Goal: Information Seeking & Learning: Learn about a topic

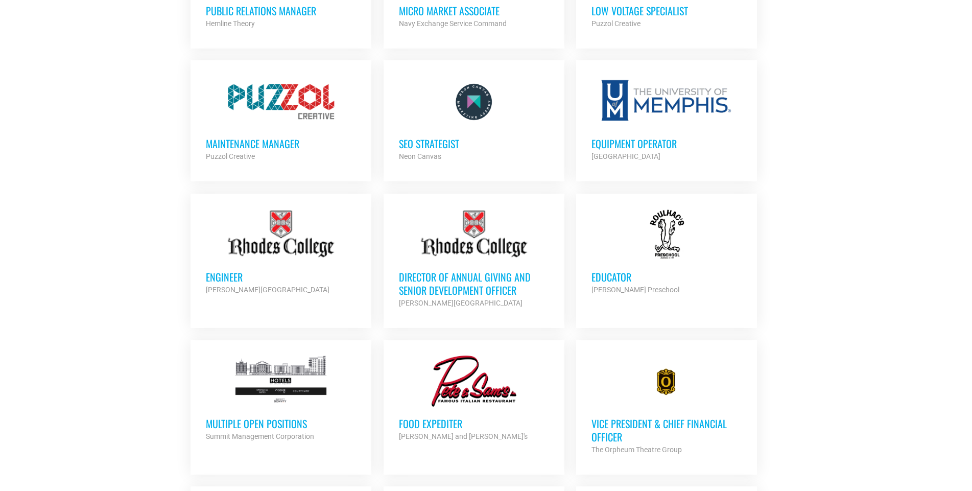
scroll to position [715, 0]
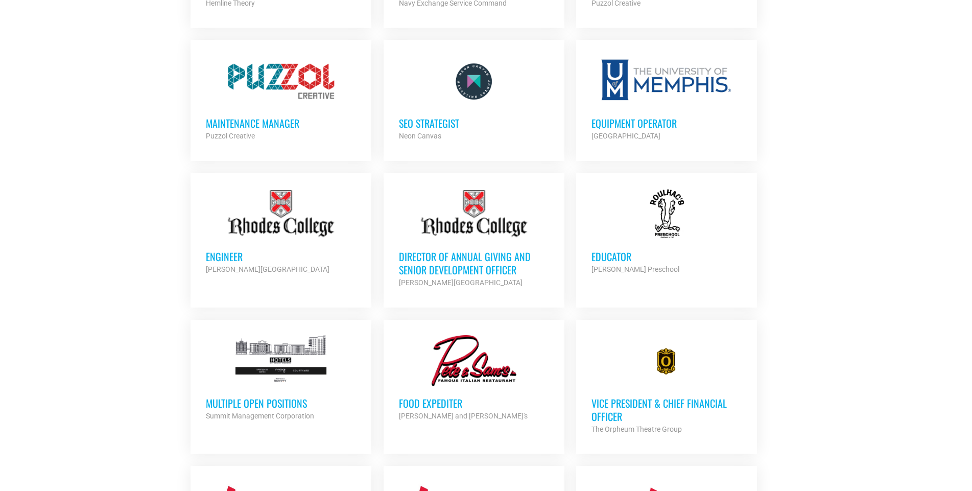
drag, startPoint x: 301, startPoint y: 347, endPoint x: 286, endPoint y: 343, distance: 16.2
click at [286, 343] on div at bounding box center [281, 360] width 150 height 51
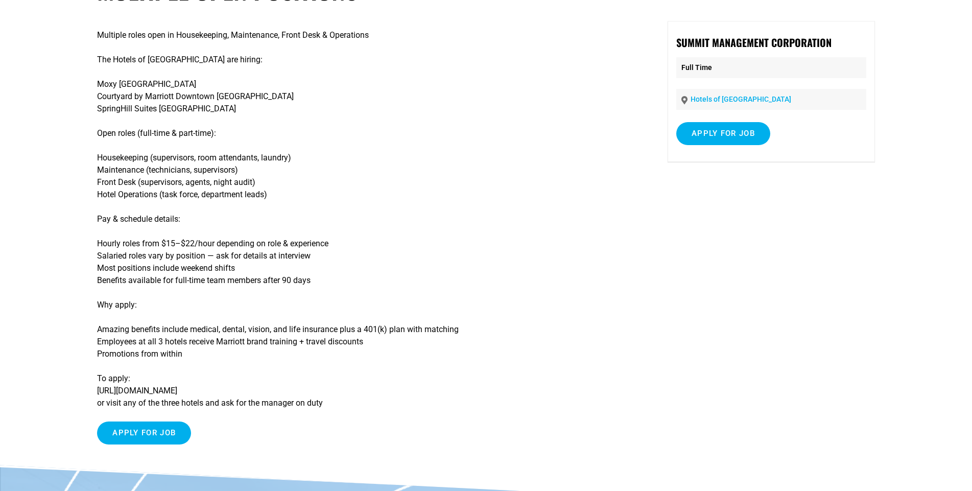
scroll to position [102, 0]
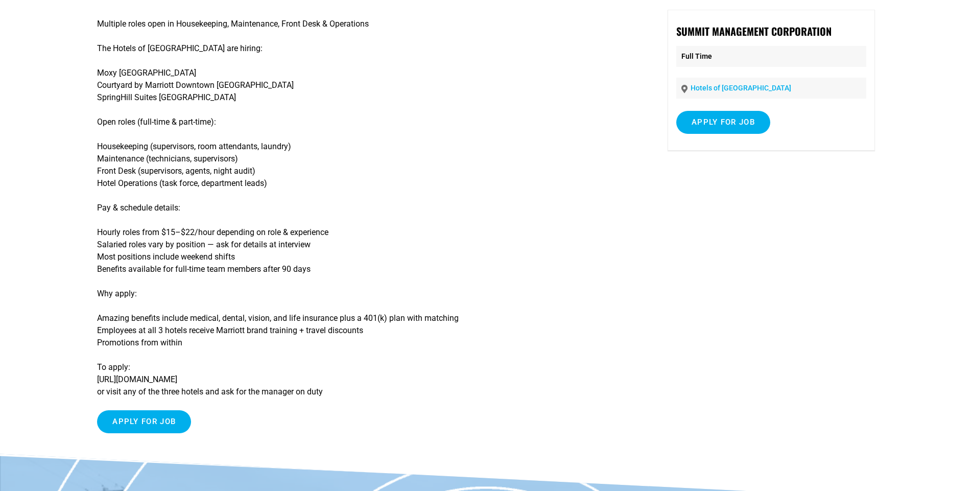
drag, startPoint x: 94, startPoint y: 374, endPoint x: 171, endPoint y: 386, distance: 77.0
click at [170, 386] on article "Multiple Open Positions Multiple roles open in Housekeeping, Maintenance, Front…" at bounding box center [486, 208] width 972 height 491
click at [230, 384] on p "To apply: https://jobs.lever.co/summitmgmt-corp or visit any of the three hotel…" at bounding box center [363, 379] width 532 height 37
drag, startPoint x: 242, startPoint y: 380, endPoint x: 98, endPoint y: 383, distance: 144.6
click at [98, 383] on p "To apply: https://jobs.lever.co/summitmgmt-corp or visit any of the three hotel…" at bounding box center [363, 379] width 532 height 37
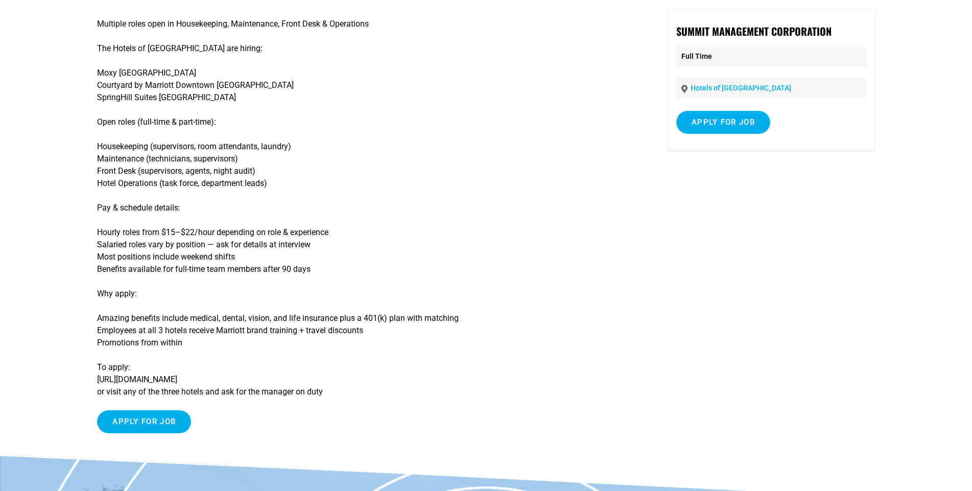
copy p "https://jobs.lever.co/summitmgmt-corp"
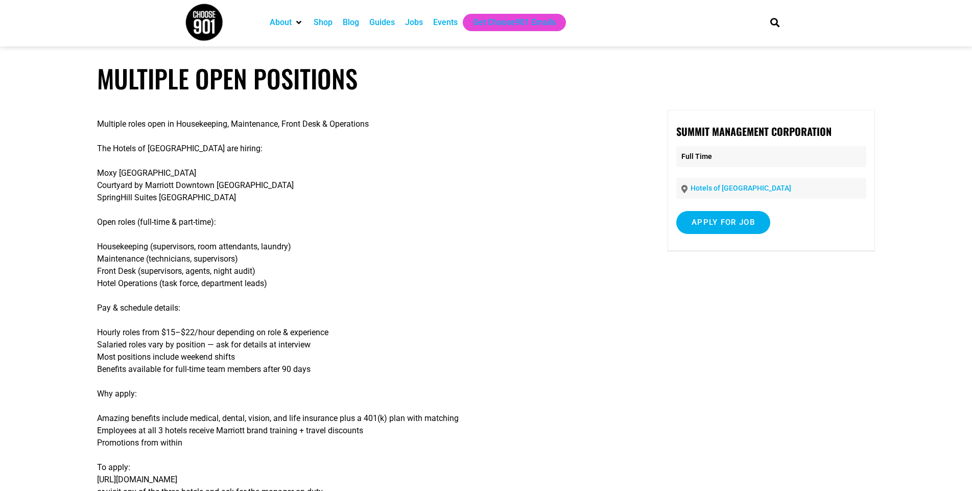
scroll to position [0, 0]
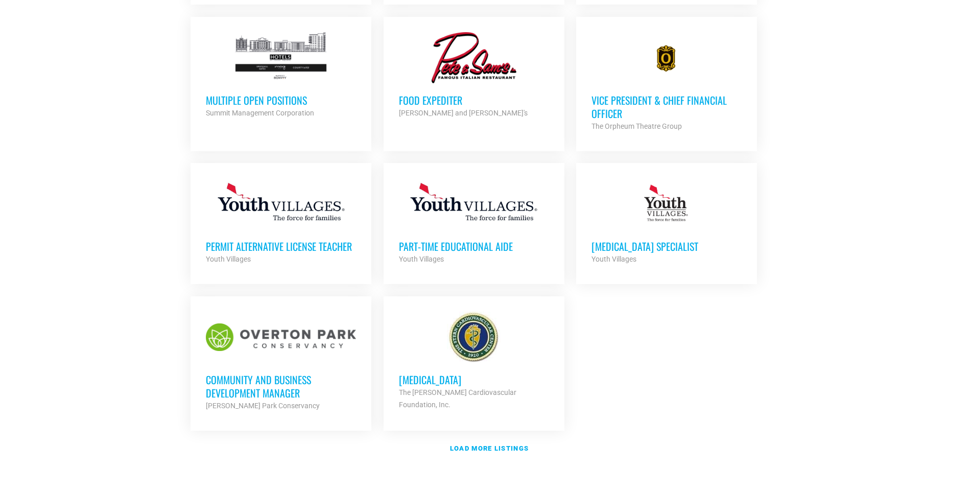
scroll to position [1022, 0]
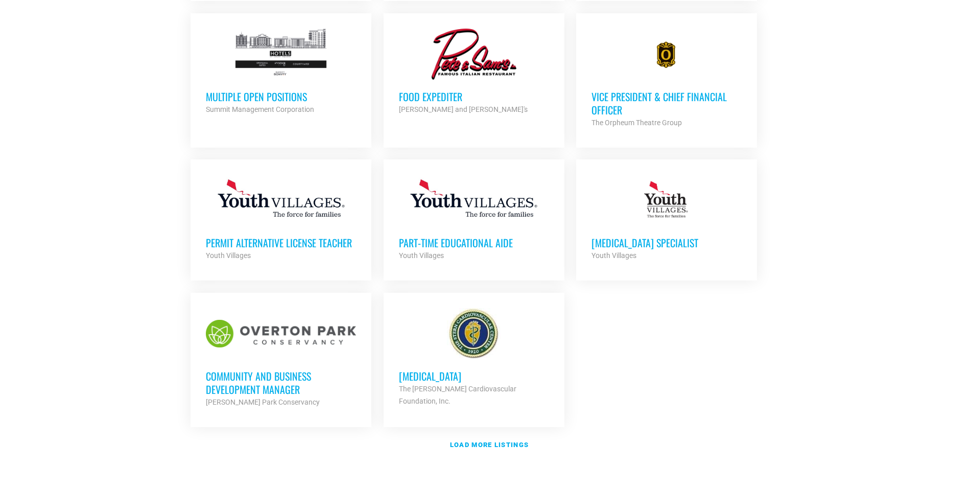
click at [237, 378] on h3 "Community and Business Development Manager" at bounding box center [281, 382] width 150 height 27
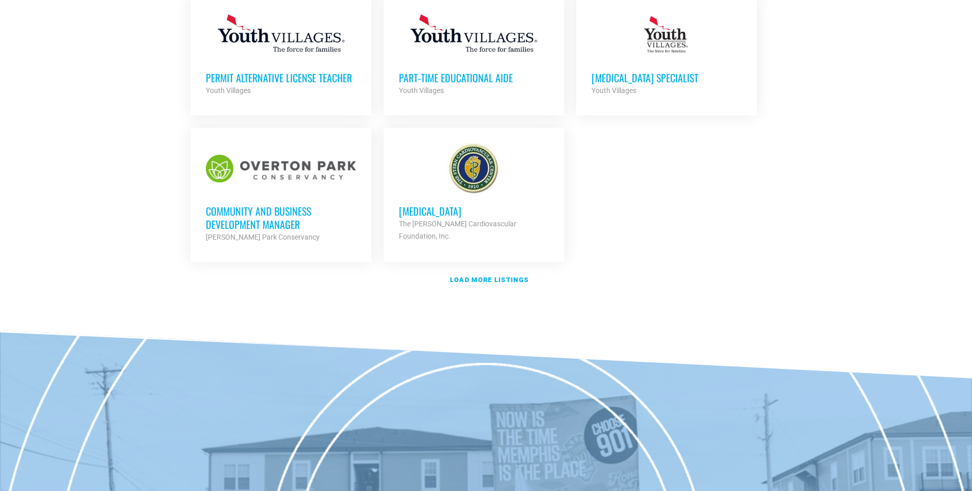
scroll to position [1328, 0]
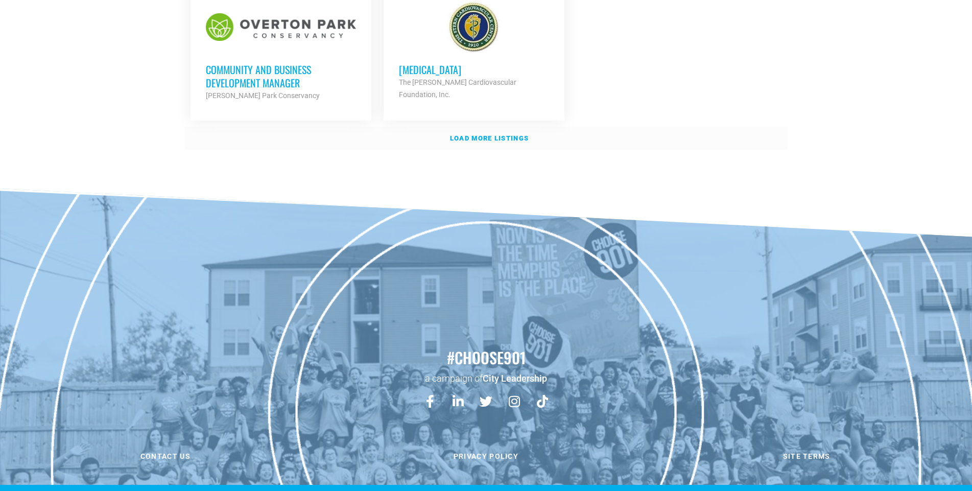
click at [500, 136] on strong "Load more listings" at bounding box center [489, 138] width 79 height 8
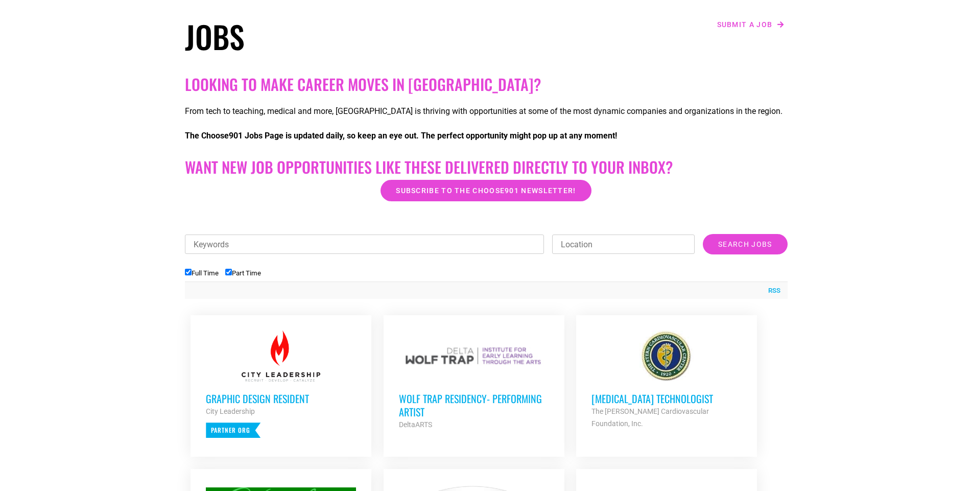
scroll to position [0, 0]
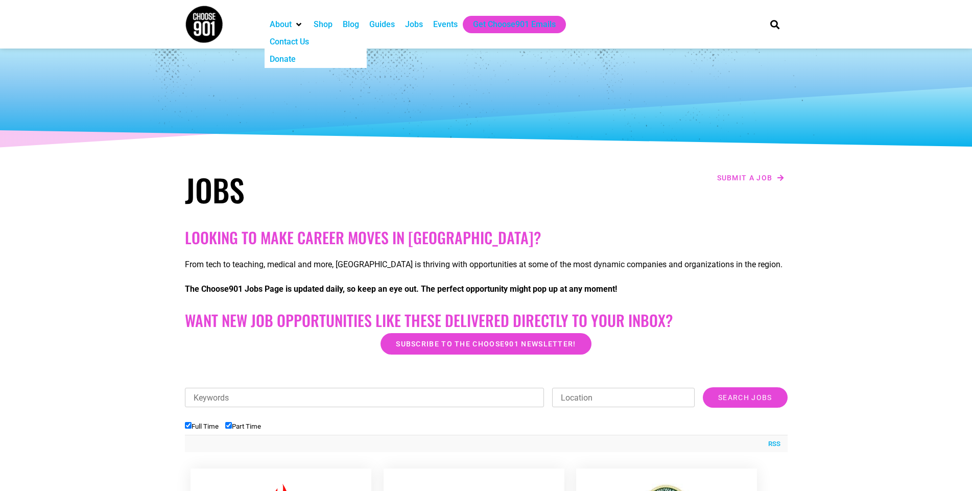
click at [207, 27] on img at bounding box center [204, 24] width 38 height 38
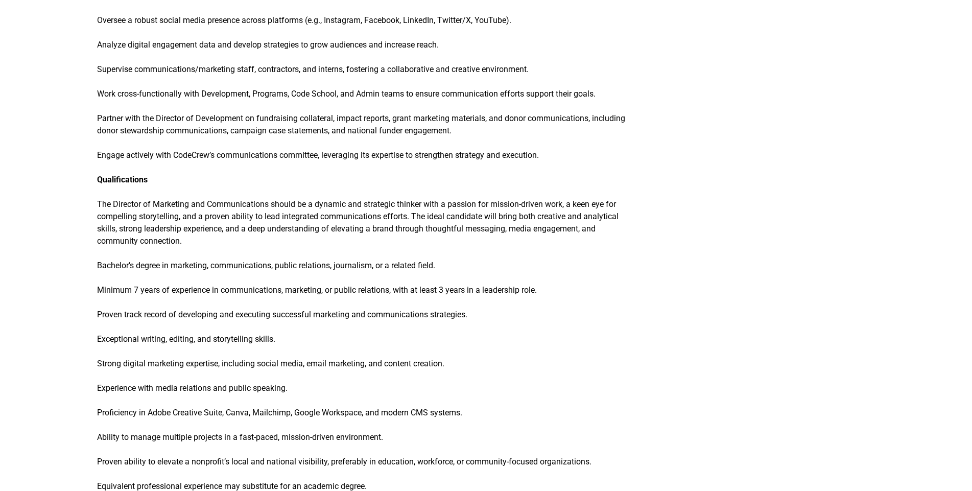
scroll to position [817, 0]
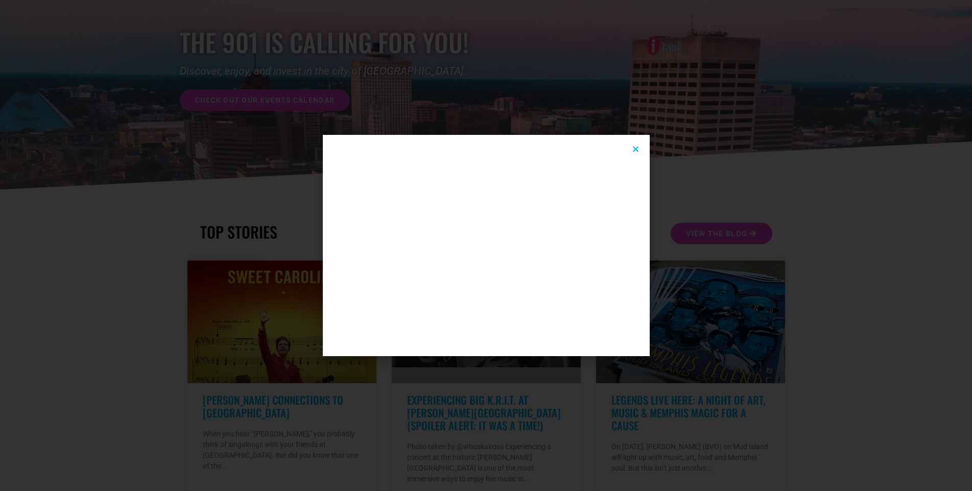
scroll to position [102, 0]
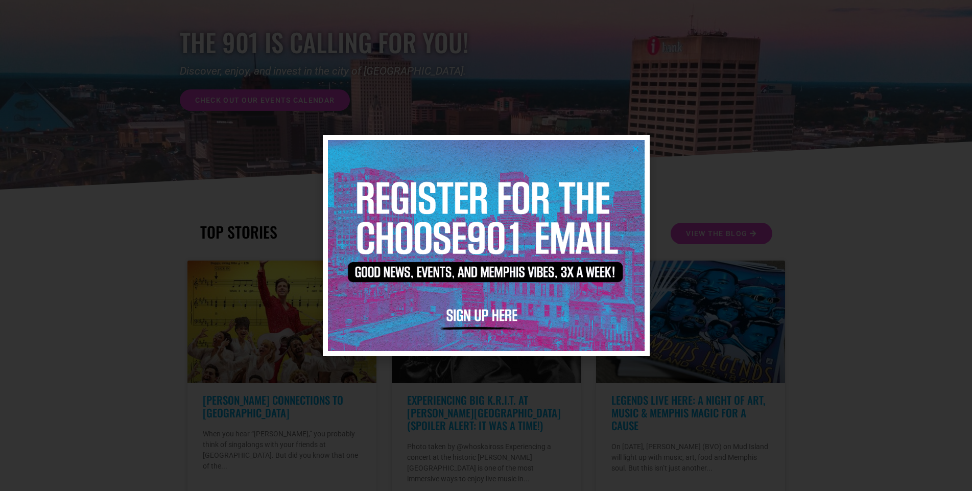
click at [636, 145] on icon "Close" at bounding box center [636, 149] width 8 height 8
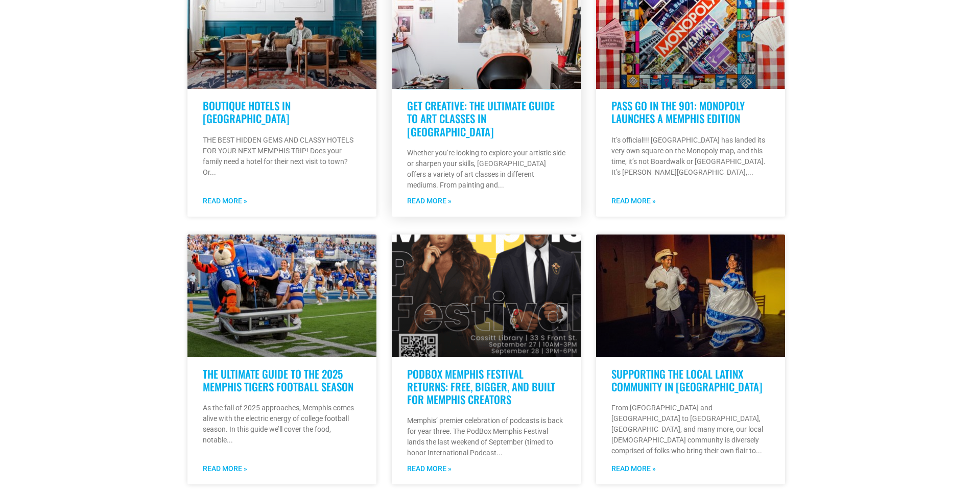
scroll to position [715, 0]
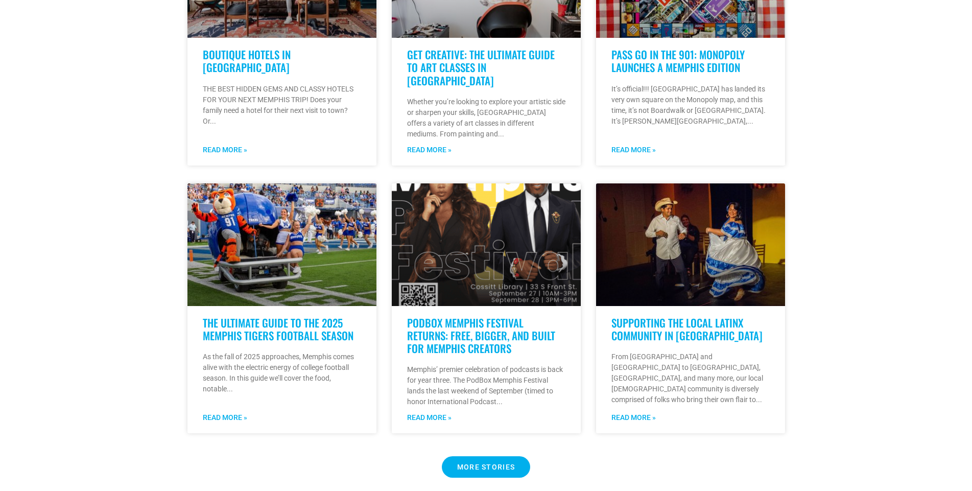
click at [479, 463] on span "MORE STORIES" at bounding box center [486, 466] width 58 height 7
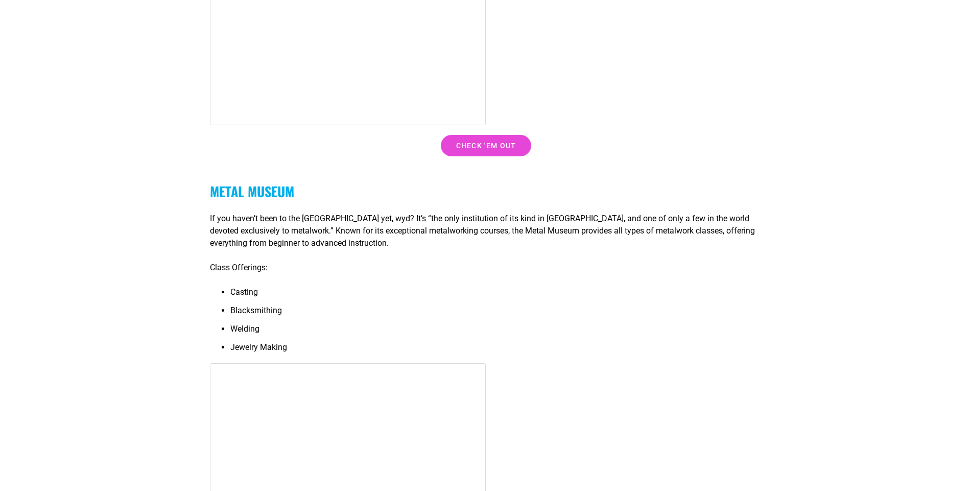
scroll to position [9807, 0]
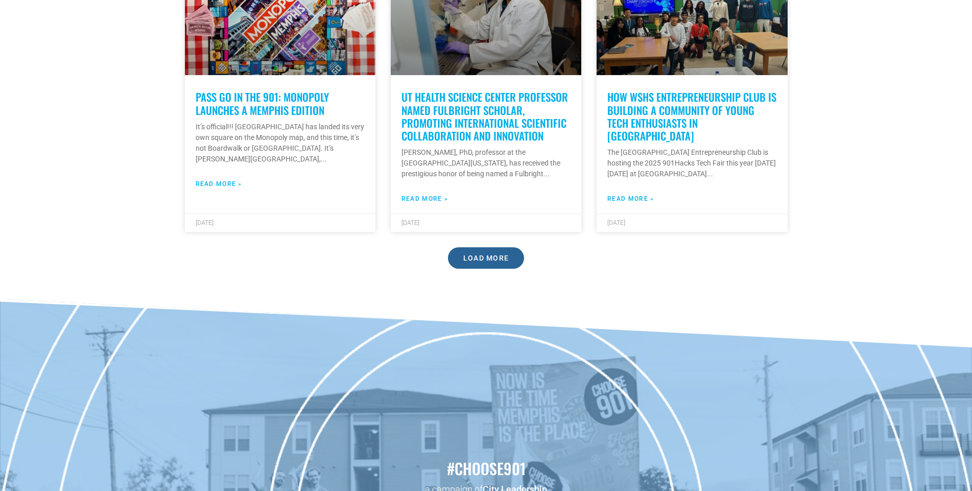
scroll to position [3014, 0]
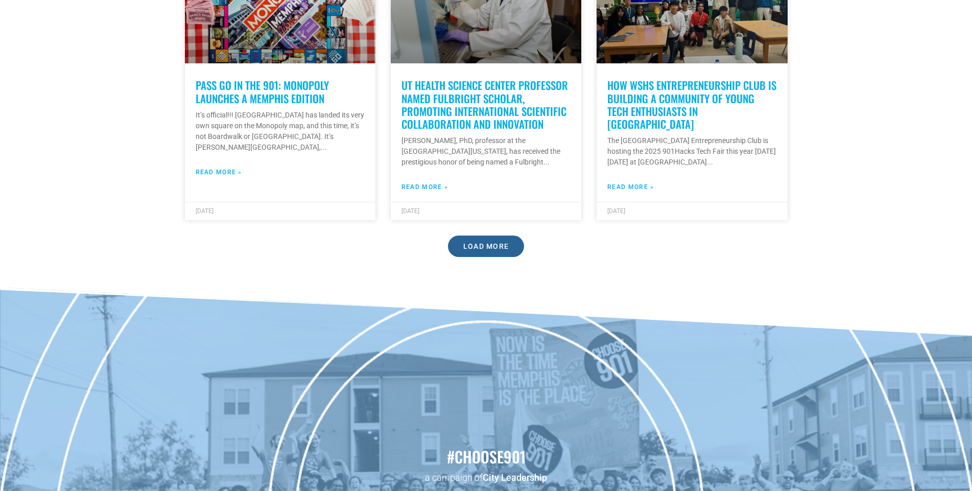
click at [509, 235] on link "Load More" at bounding box center [486, 245] width 77 height 21
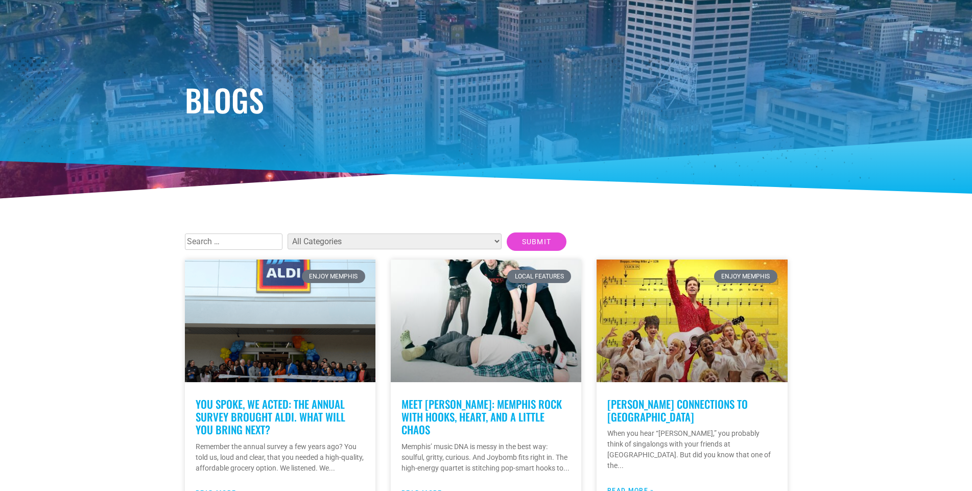
scroll to position [0, 0]
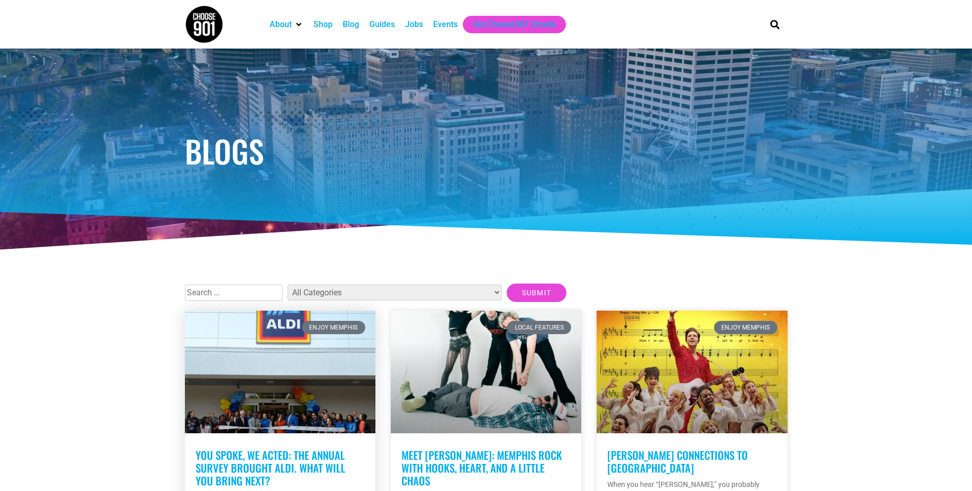
click at [300, 453] on link "You Spoke, We Acted: The Annual Survey Brought ALDI. What Will You Bring Next?" at bounding box center [271, 467] width 150 height 41
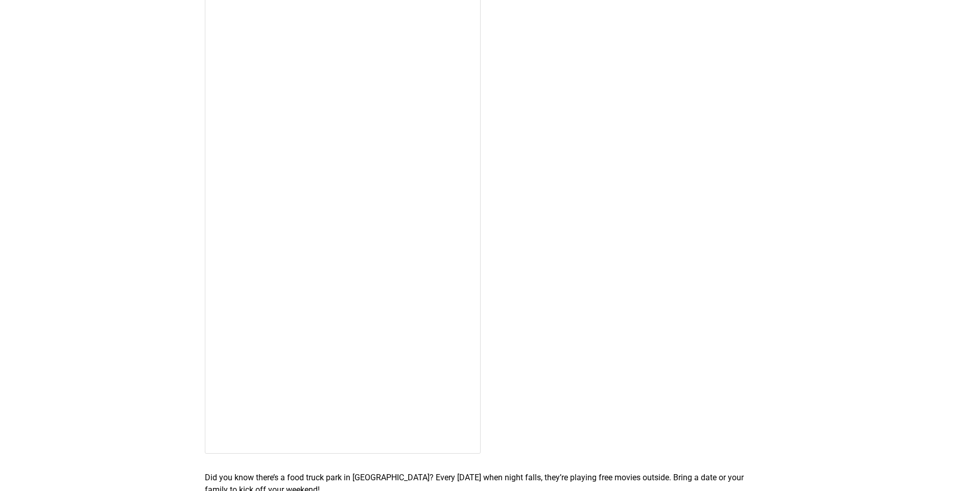
scroll to position [2758, 0]
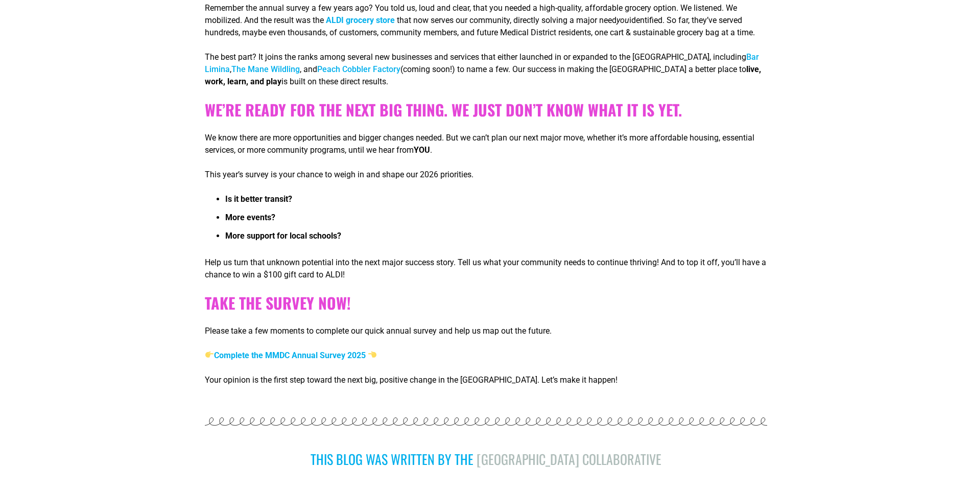
scroll to position [511, 0]
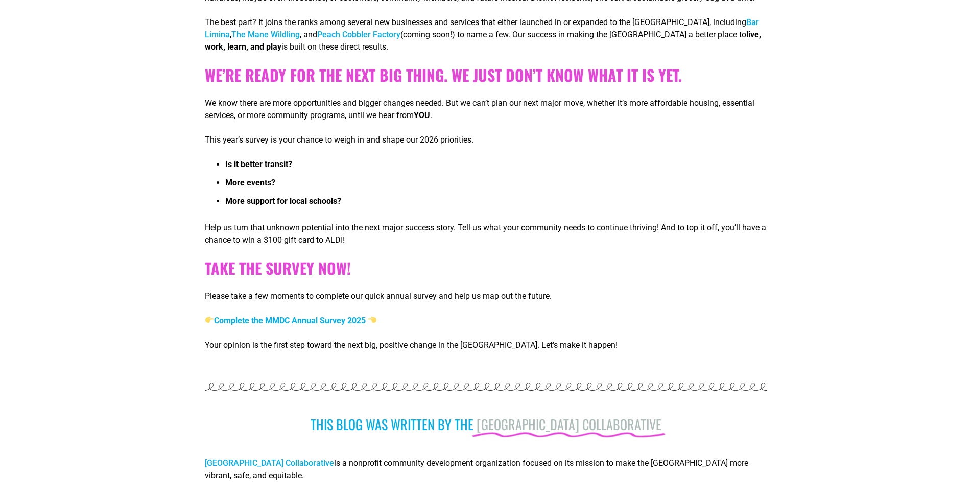
click at [305, 324] on b "Complete the MMDC Annual Survey 2025" at bounding box center [285, 321] width 161 height 10
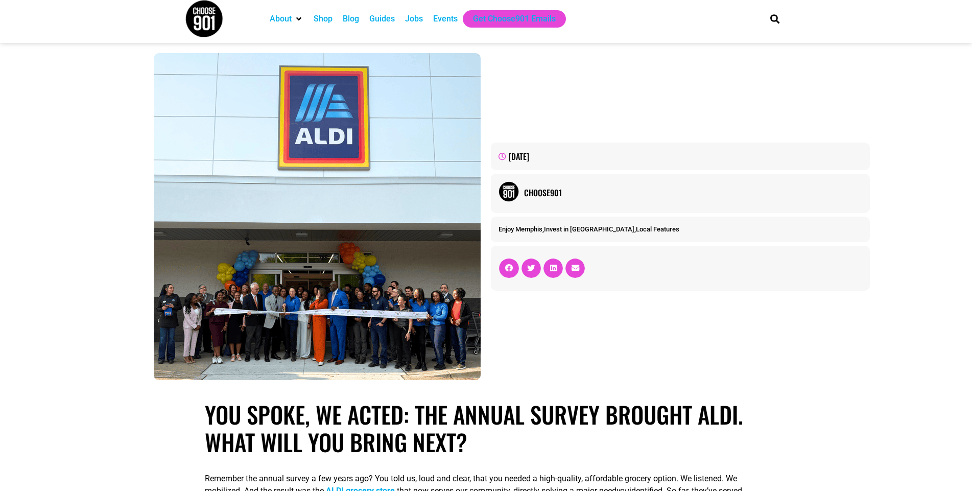
scroll to position [0, 0]
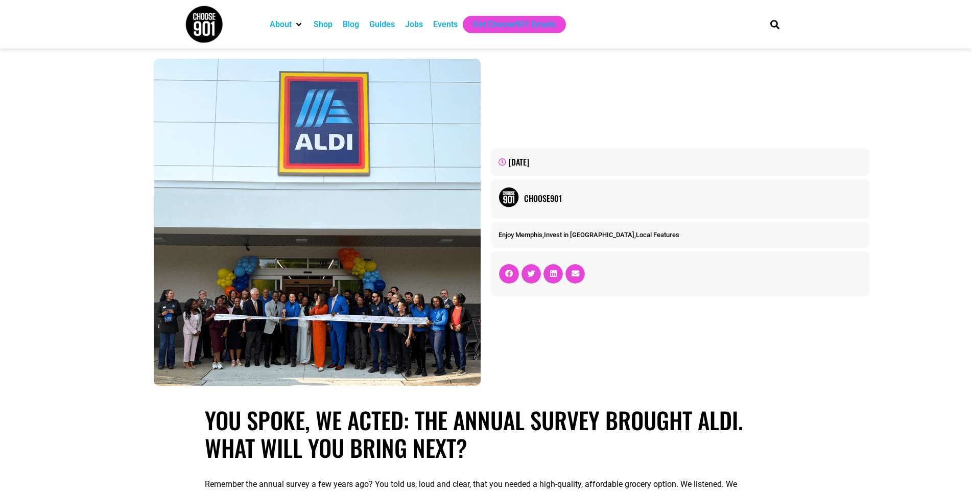
click at [448, 26] on div "Events" at bounding box center [445, 24] width 25 height 12
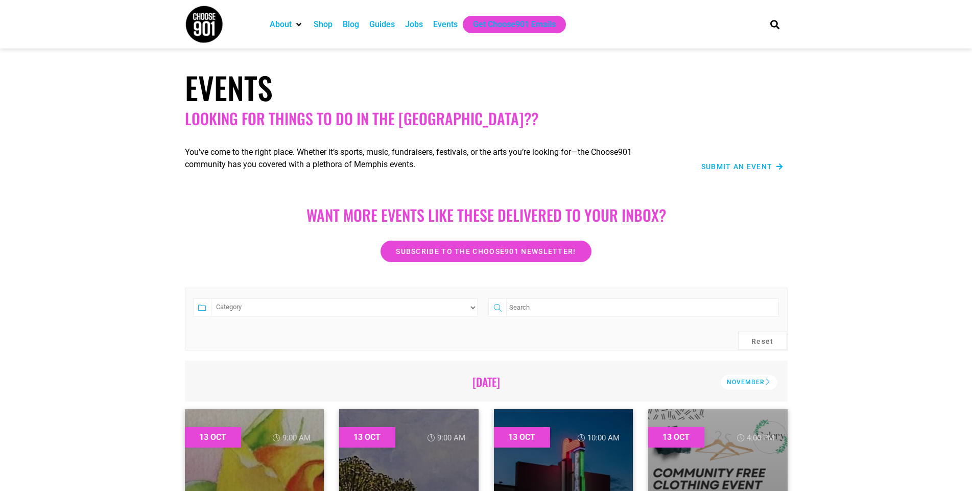
click at [383, 22] on div "Guides" at bounding box center [382, 24] width 26 height 12
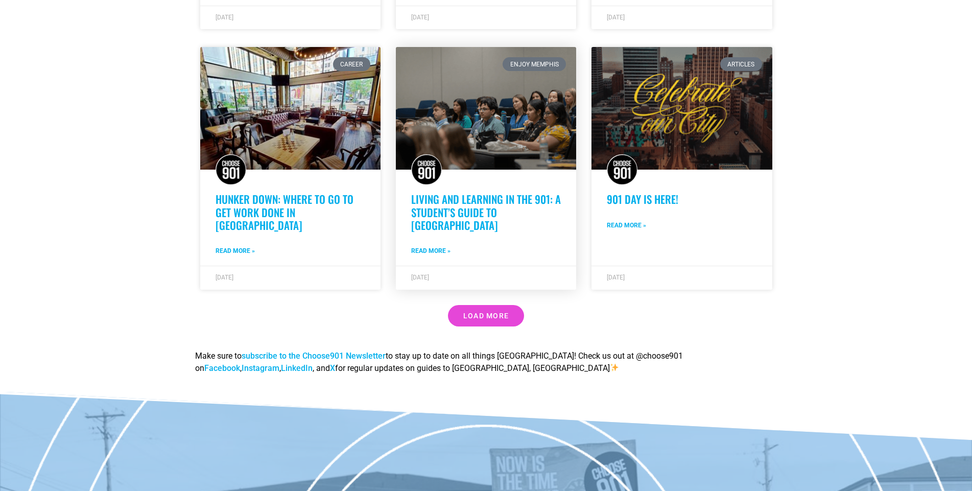
scroll to position [817, 0]
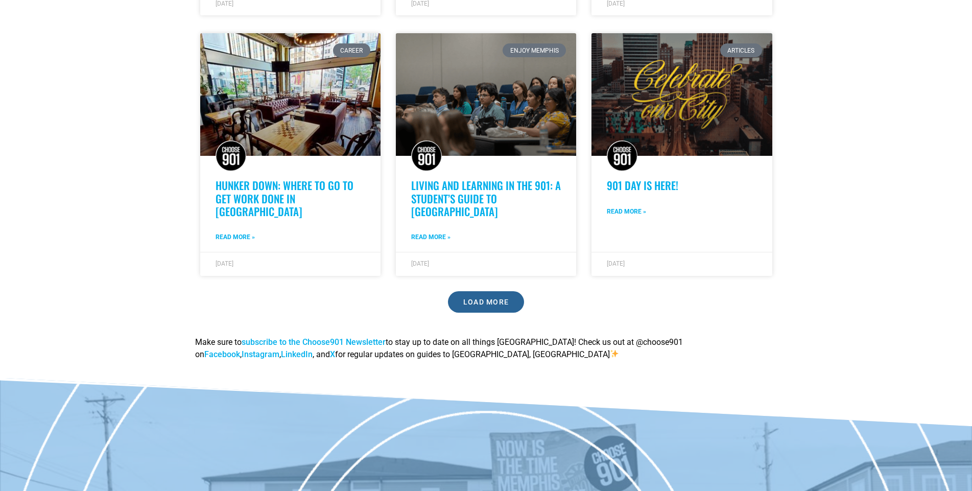
click at [0, 0] on icon at bounding box center [0, 0] width 0 height 0
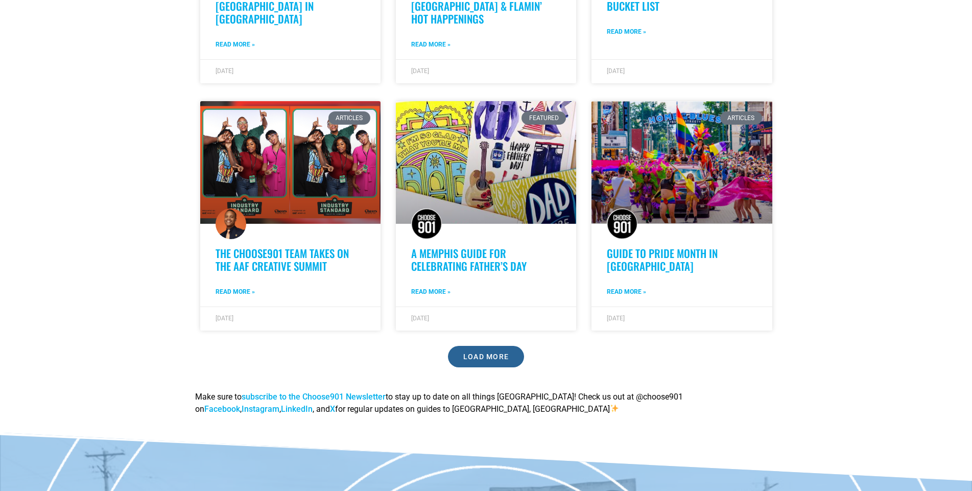
scroll to position [1583, 0]
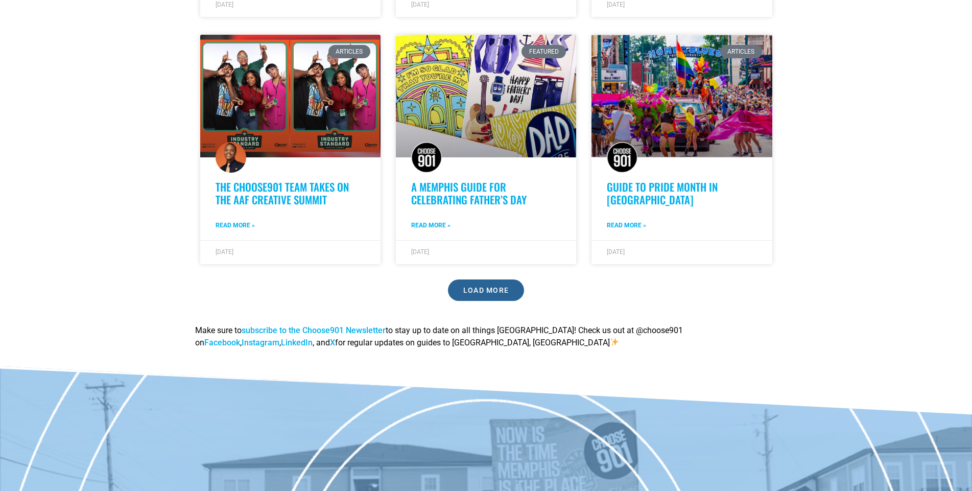
click at [488, 287] on span "Load More" at bounding box center [486, 290] width 46 height 7
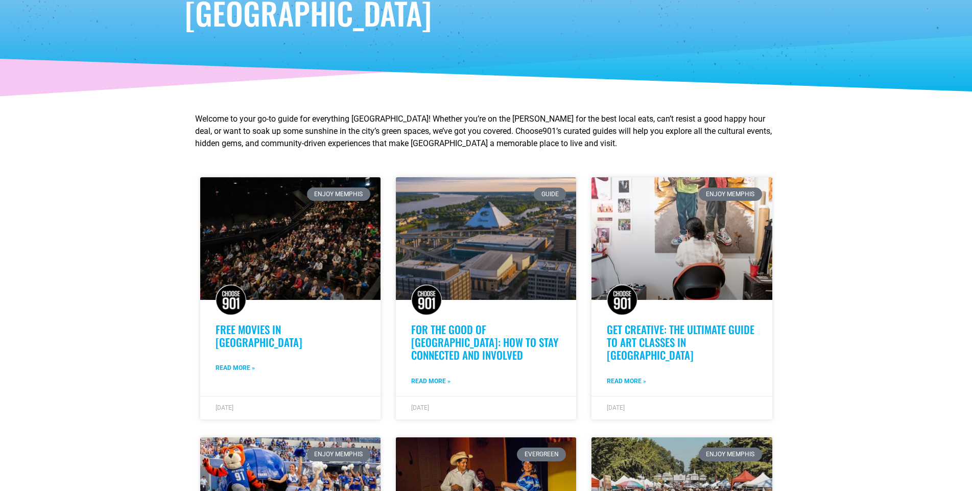
scroll to position [0, 0]
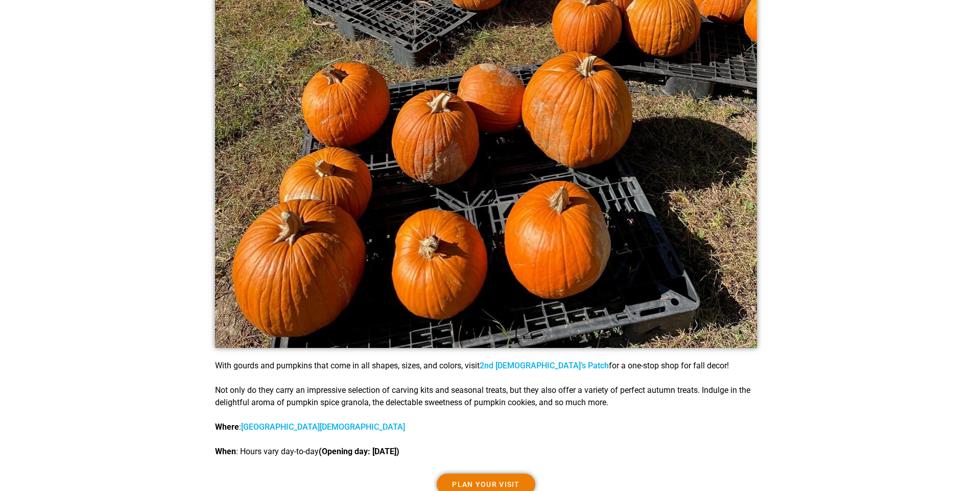
scroll to position [3320, 0]
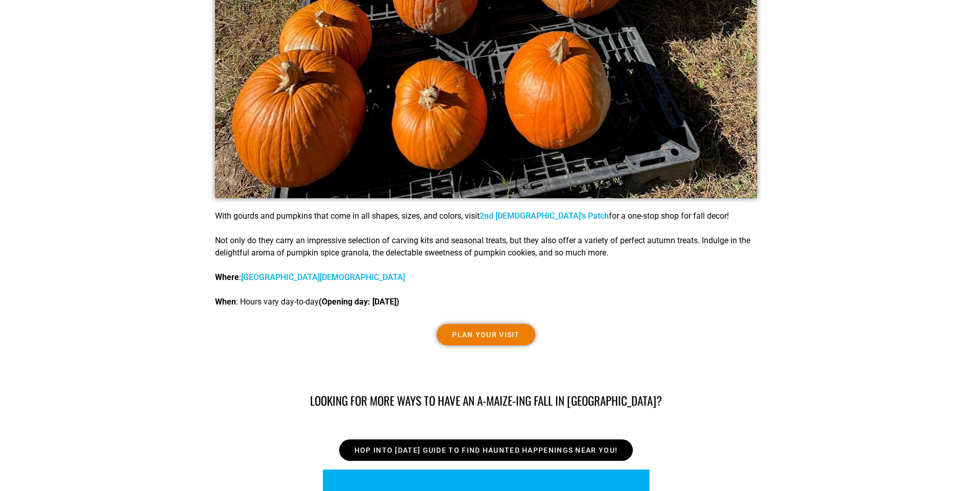
drag, startPoint x: 296, startPoint y: 277, endPoint x: 291, endPoint y: 281, distance: 6.5
click at [487, 452] on span "Hop into [DATE] guide to find haunted happenings near you!" at bounding box center [485, 449] width 263 height 7
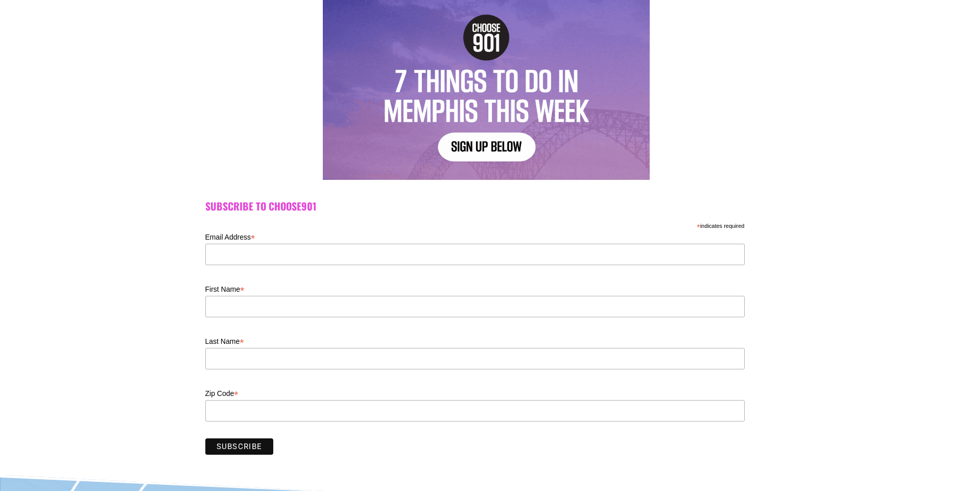
scroll to position [128, 0]
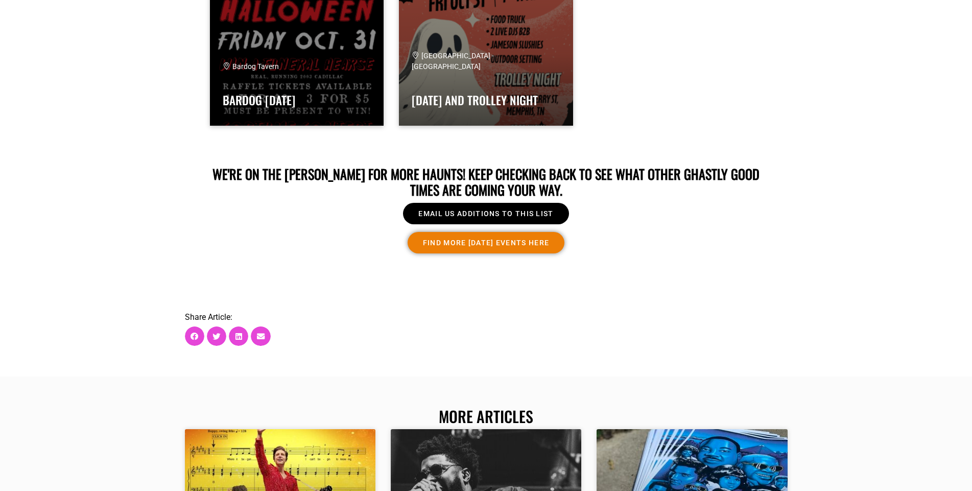
scroll to position [3065, 0]
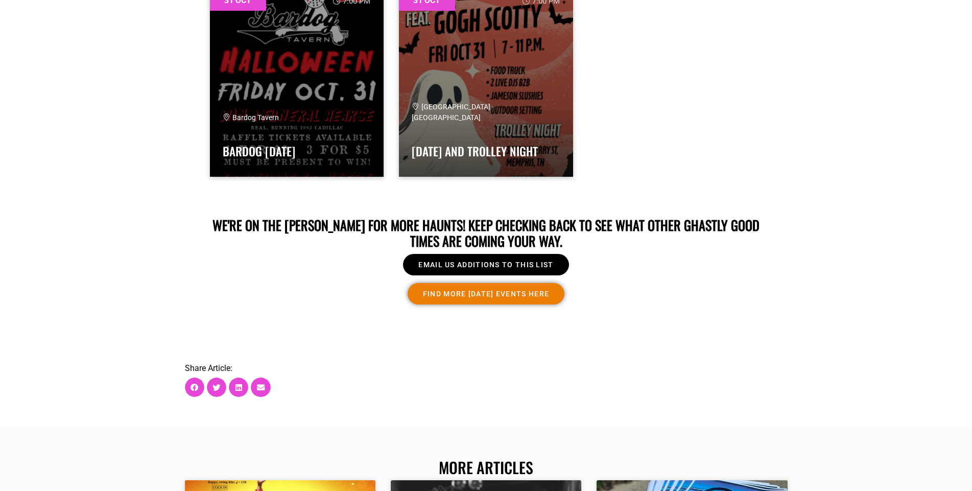
click at [434, 290] on span "FIND MORE [DATE] EVENTS HERE" at bounding box center [486, 293] width 126 height 7
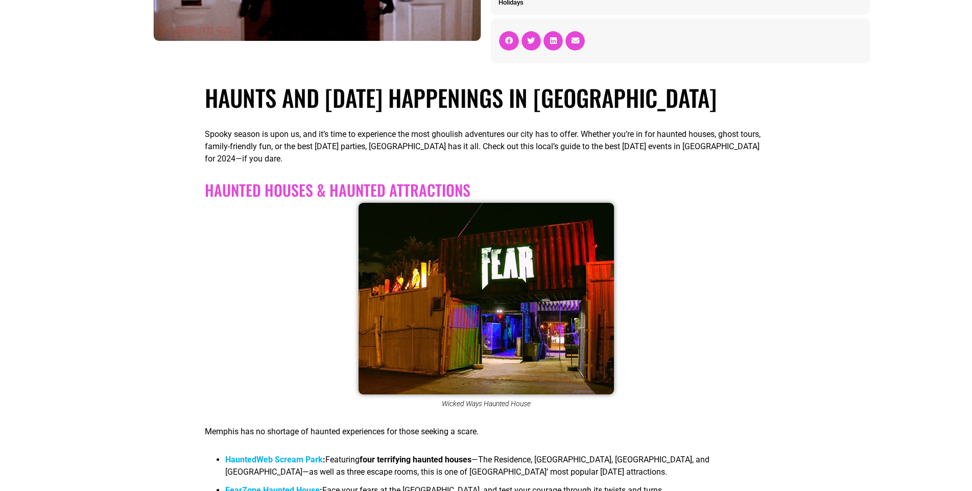
scroll to position [0, 0]
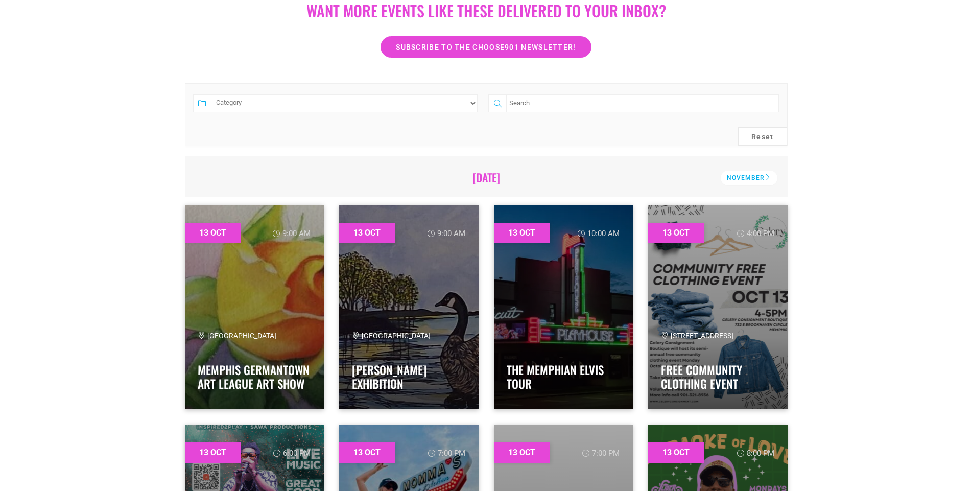
scroll to position [204, 0]
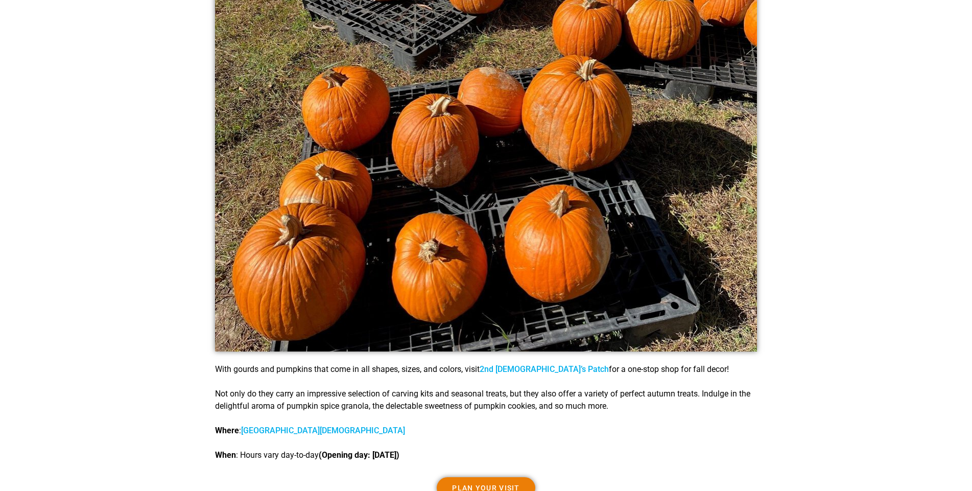
scroll to position [3014, 0]
